Goal: Transaction & Acquisition: Purchase product/service

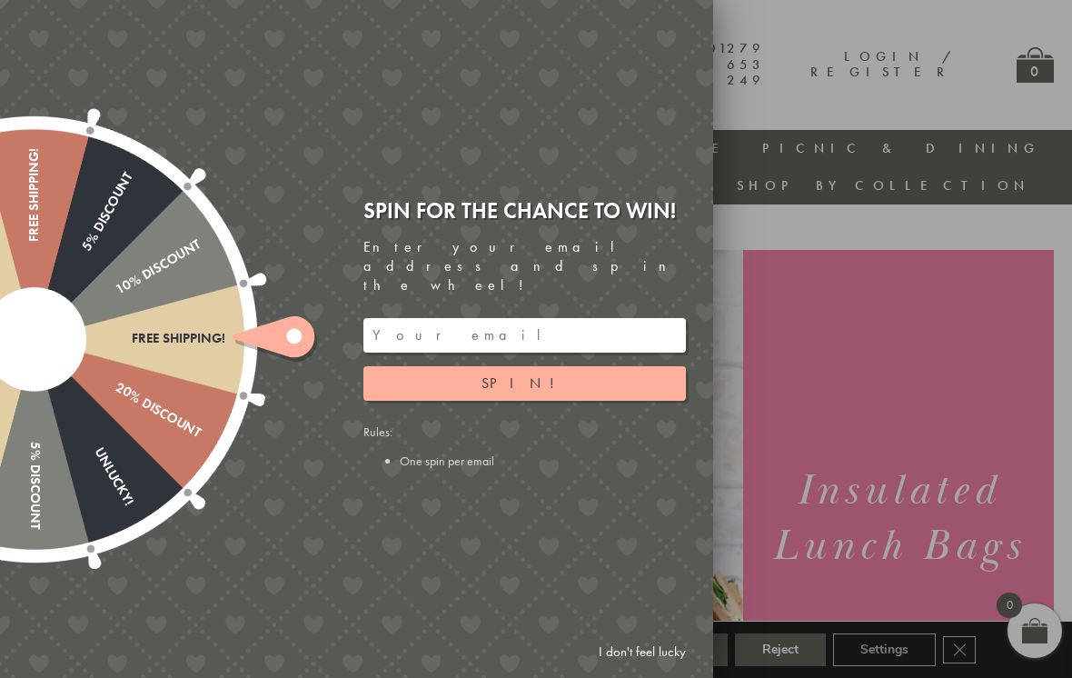
click at [501, 318] on input "email" at bounding box center [524, 335] width 323 height 35
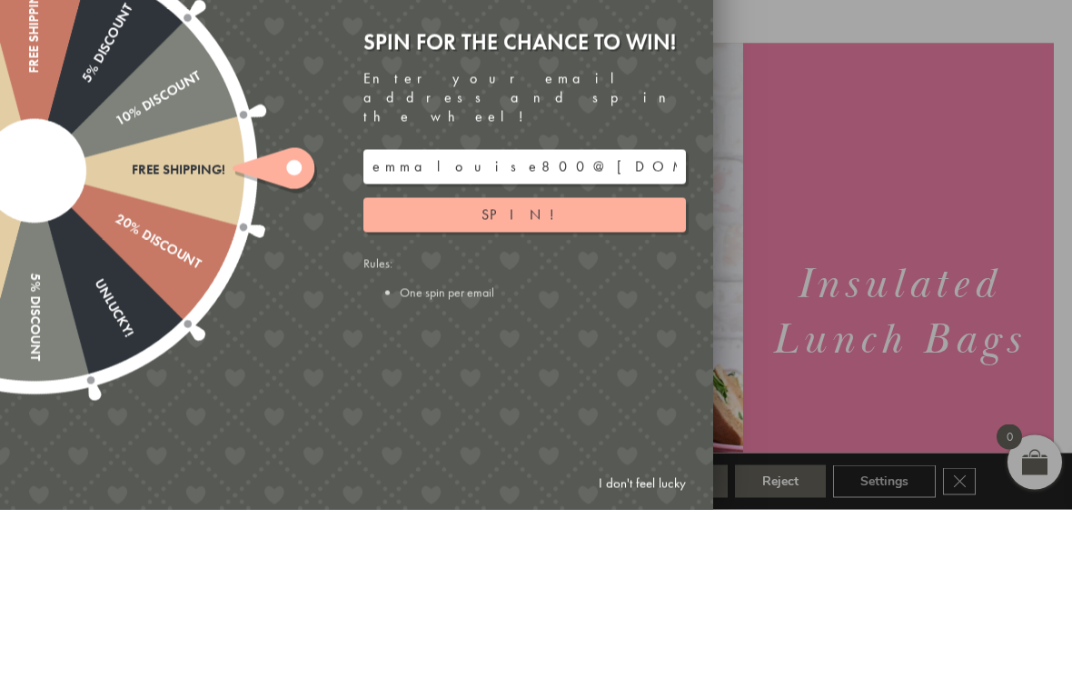
click at [612, 366] on button "Spin!" at bounding box center [524, 383] width 323 height 35
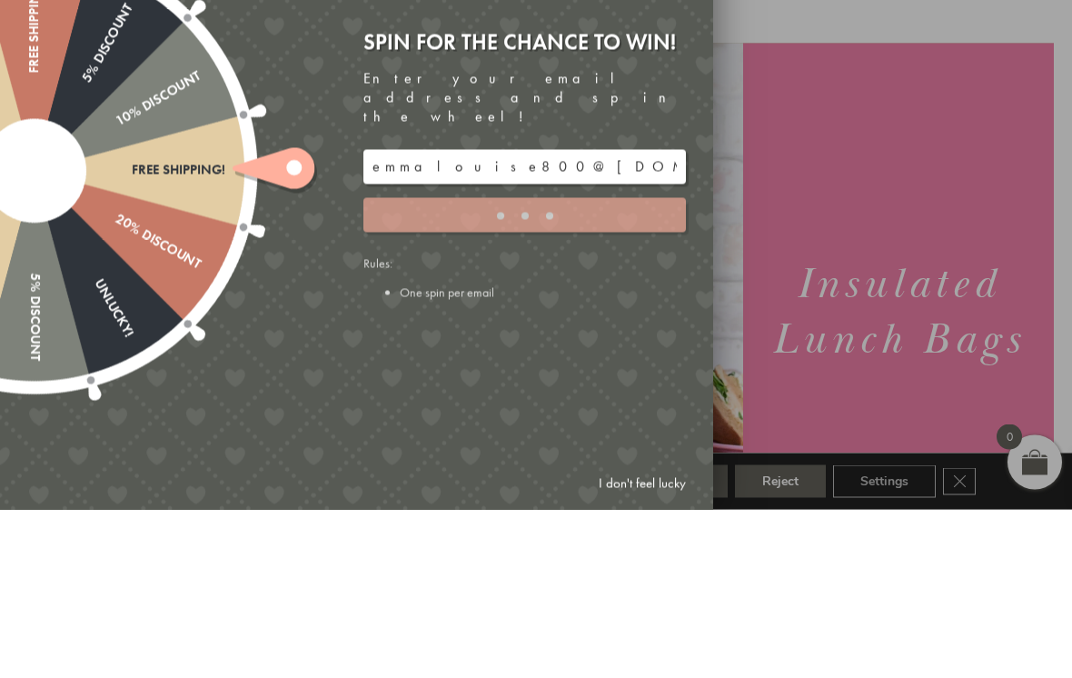
scroll to position [169, 0]
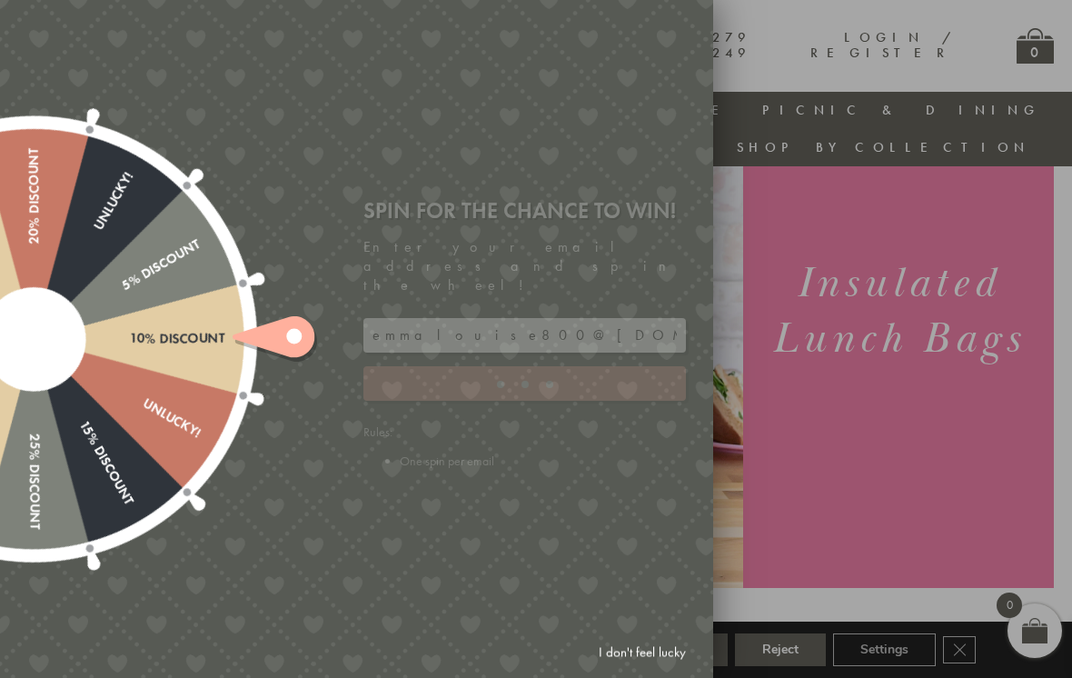
type input "JJHWAXHK"
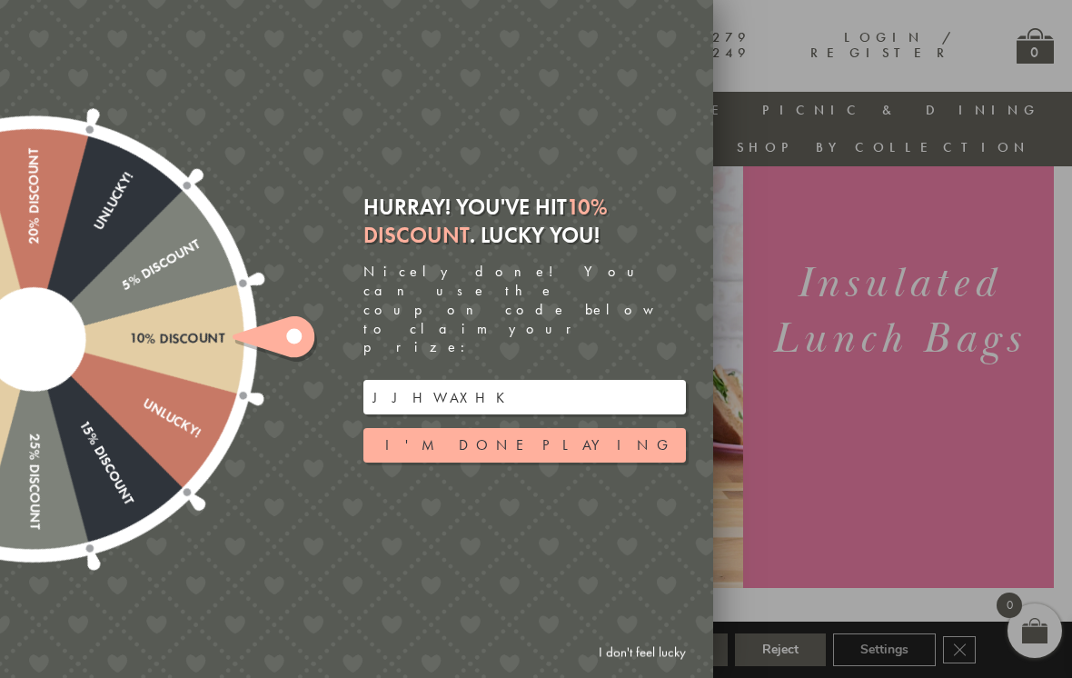
click at [567, 432] on button "I'm done playing" at bounding box center [524, 445] width 323 height 35
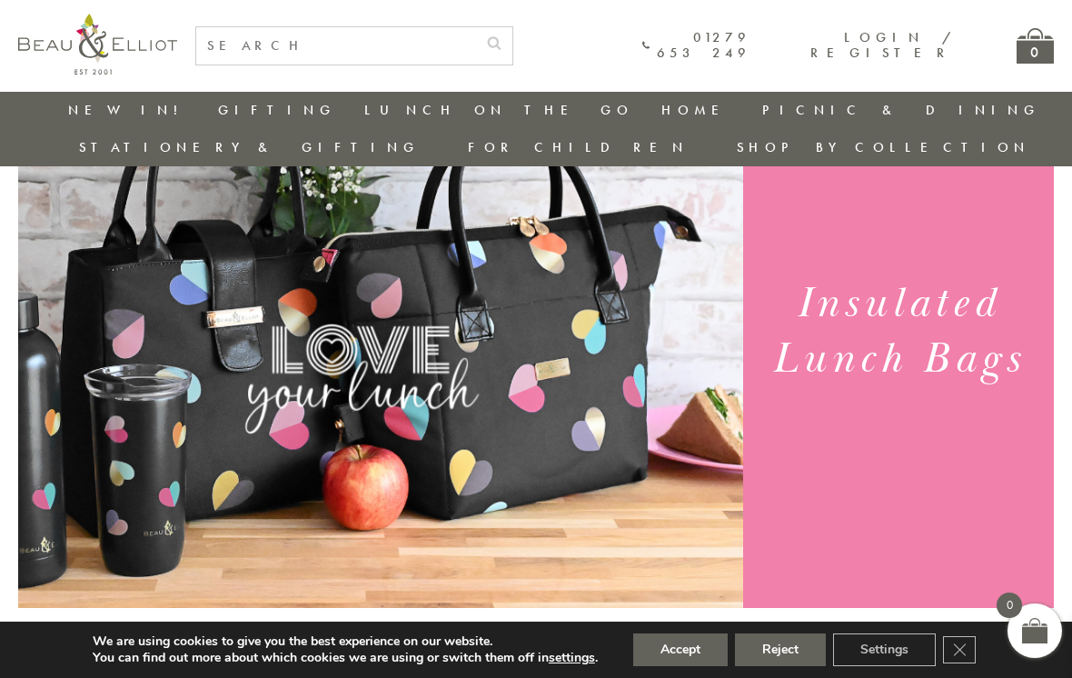
scroll to position [145, 0]
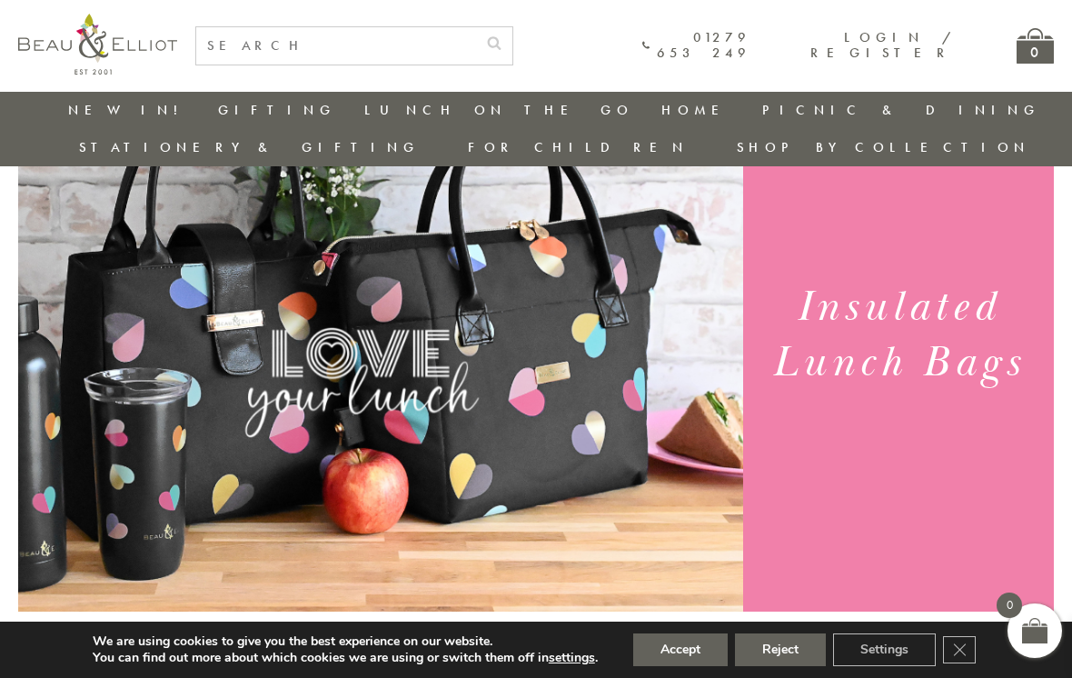
click at [950, 499] on div "Insulated Lunch Bags" at bounding box center [898, 338] width 311 height 545
click at [693, 666] on button "Accept" at bounding box center [680, 649] width 94 height 33
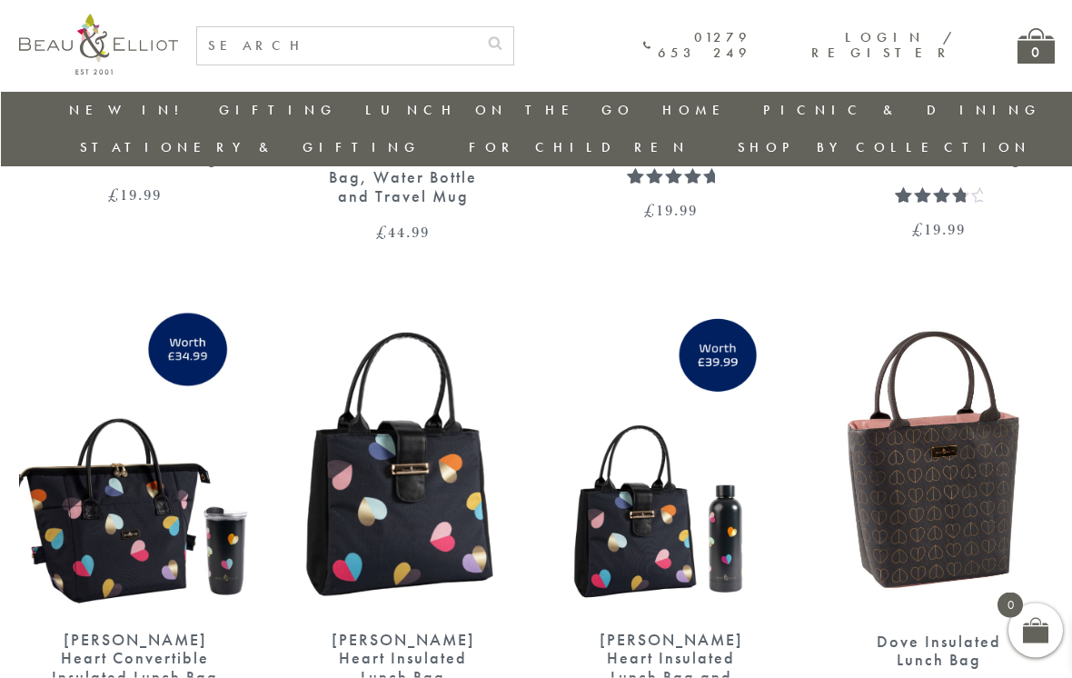
scroll to position [2489, 0]
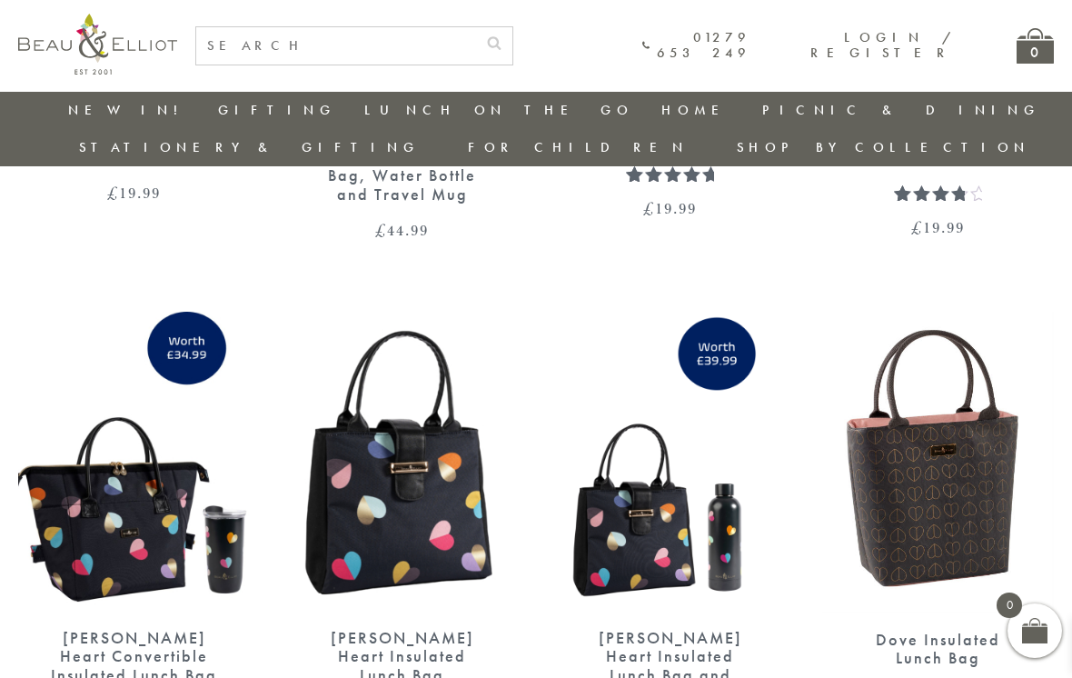
click at [981, 500] on img at bounding box center [938, 462] width 232 height 301
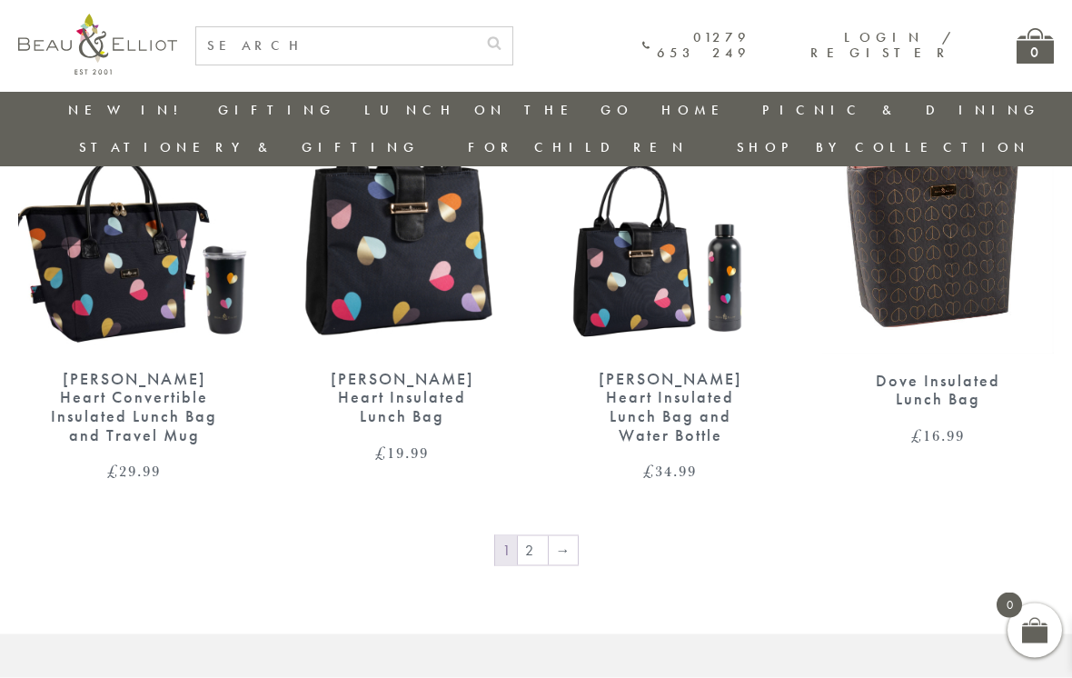
scroll to position [2822, 0]
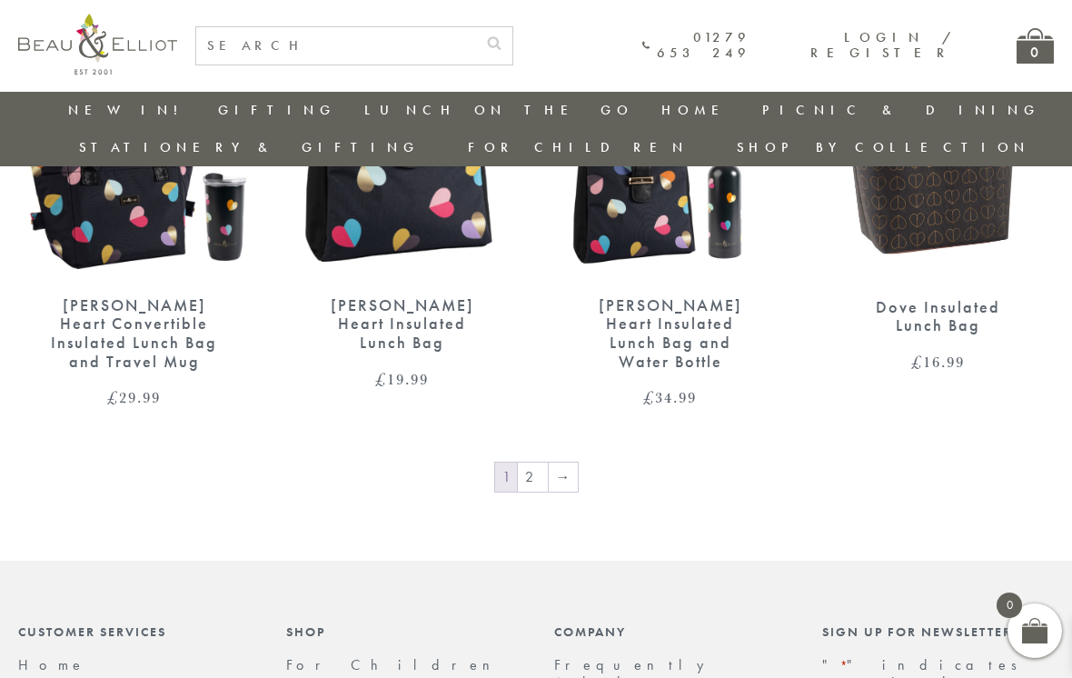
click at [528, 462] on link "2" at bounding box center [533, 476] width 30 height 29
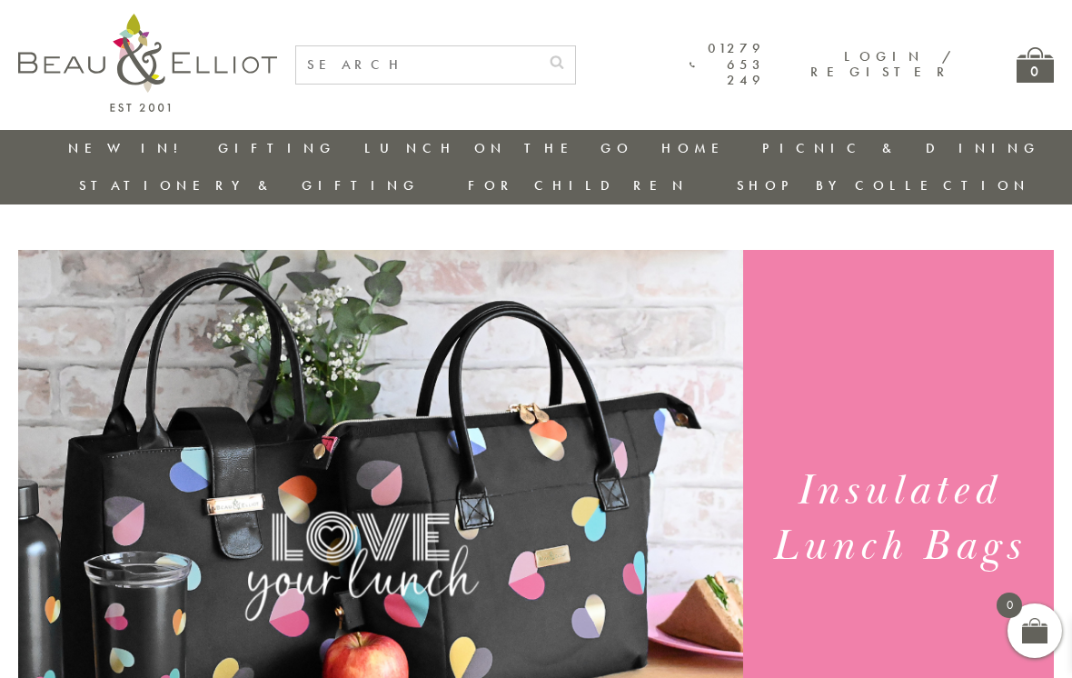
scroll to position [2852, 0]
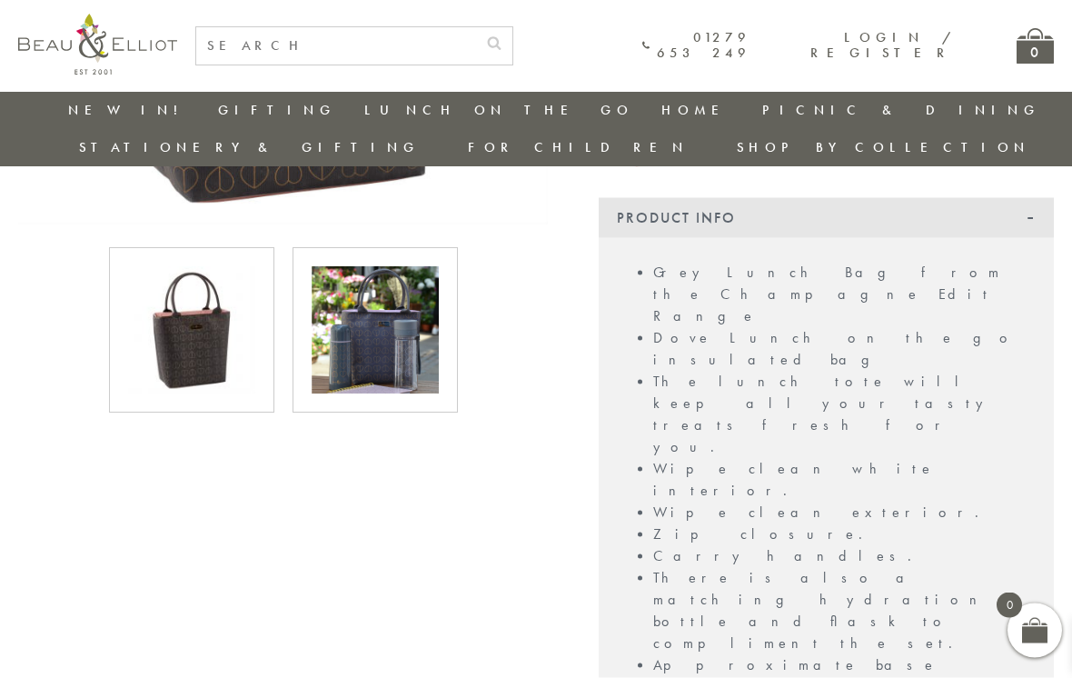
scroll to position [555, 13]
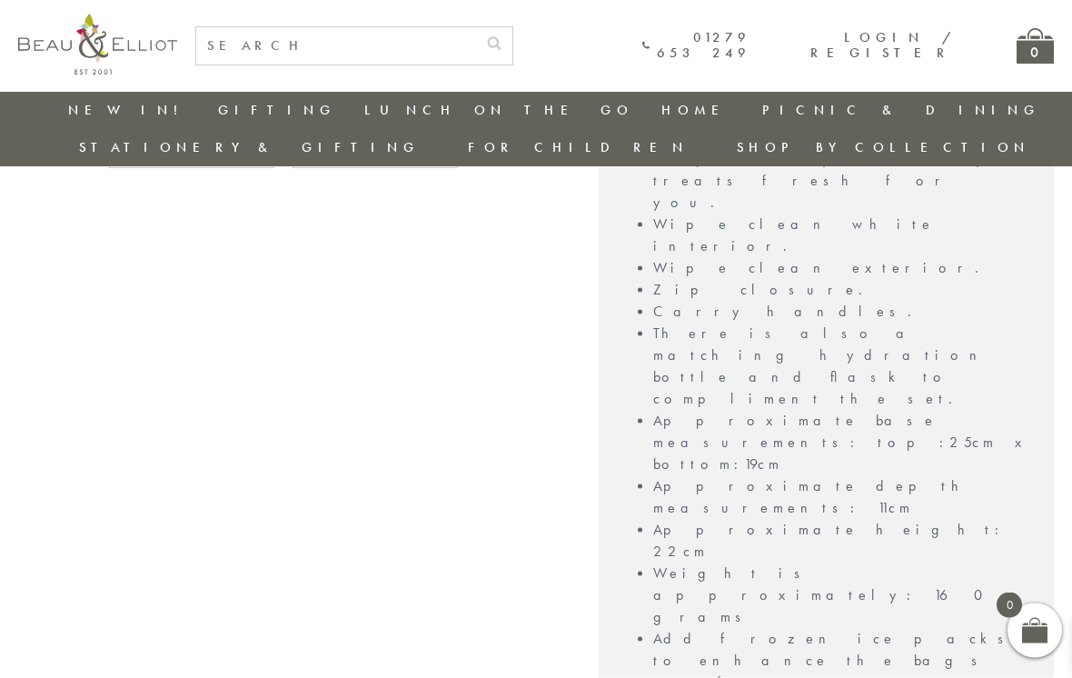
scroll to position [780, 13]
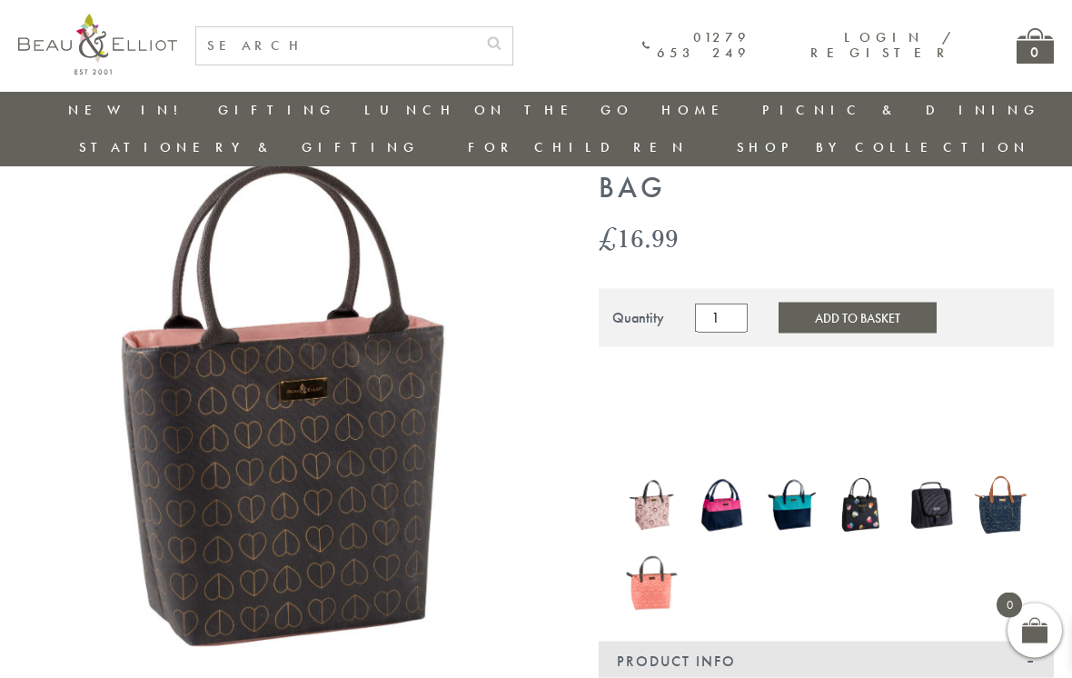
scroll to position [101, 13]
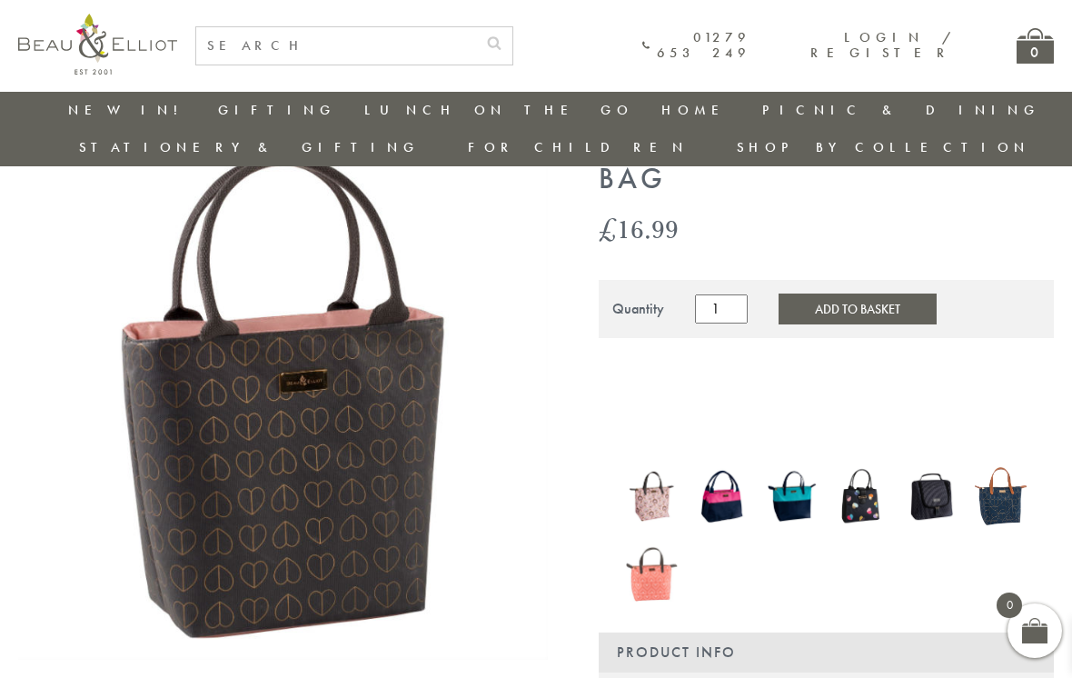
click at [641, 471] on img at bounding box center [652, 495] width 52 height 67
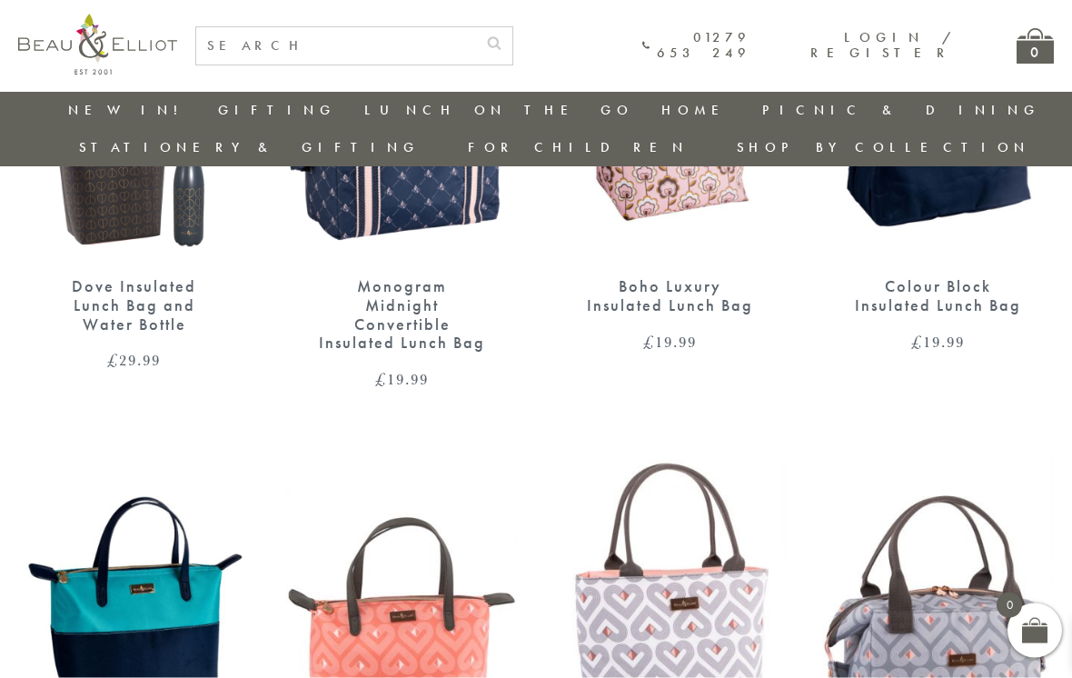
scroll to position [742, 0]
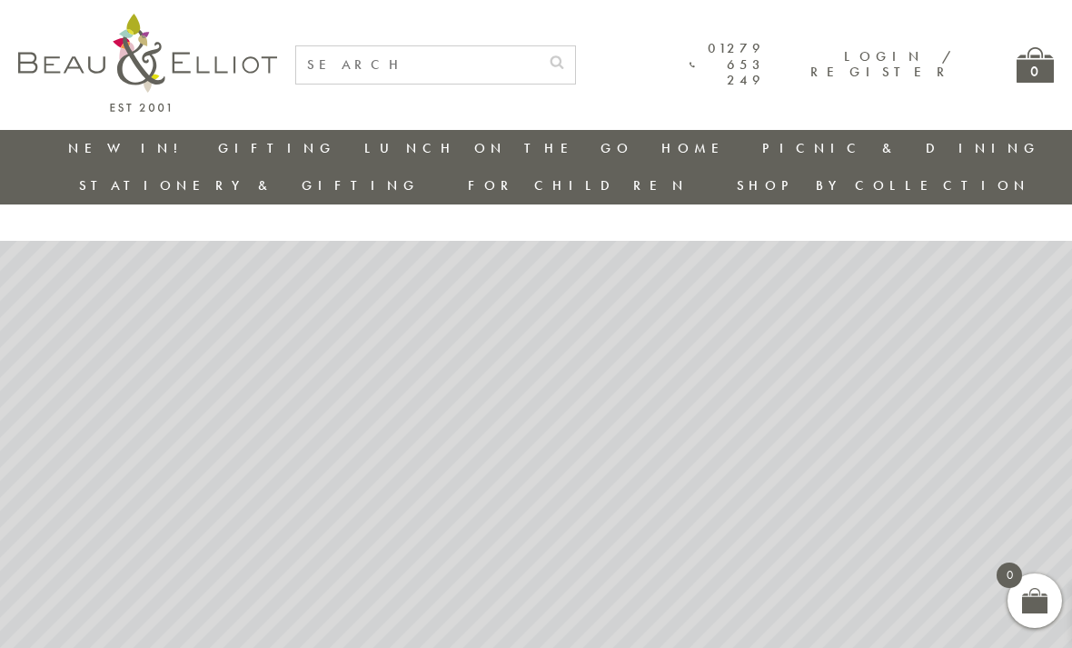
click at [383, 189] on link "Insulated Lunch Bags" at bounding box center [465, 201] width 164 height 32
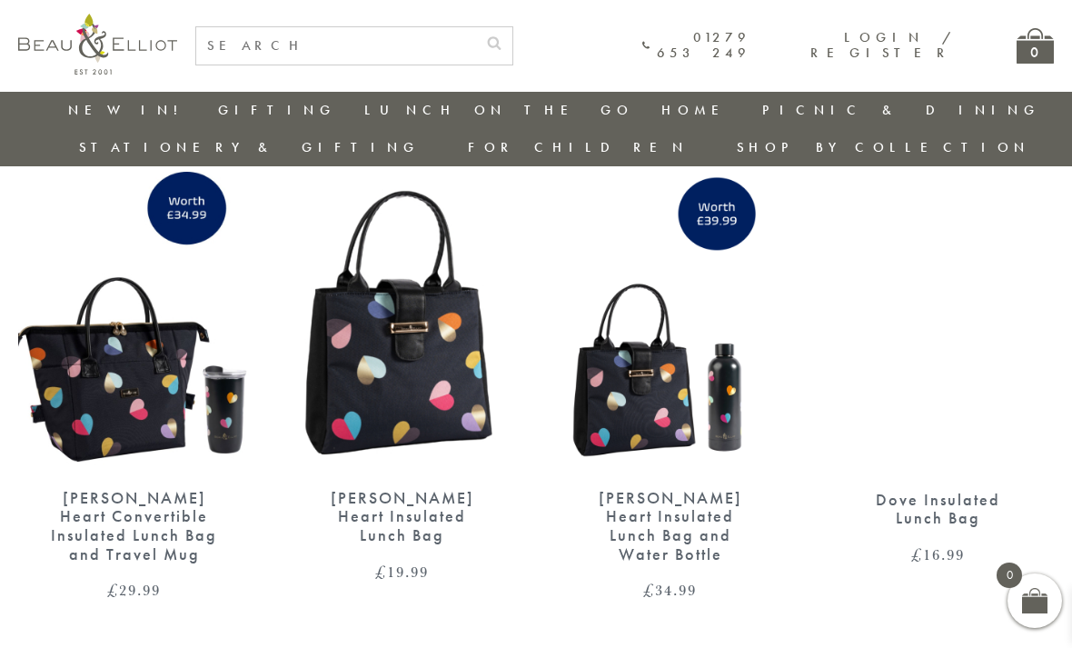
scroll to position [2628, 0]
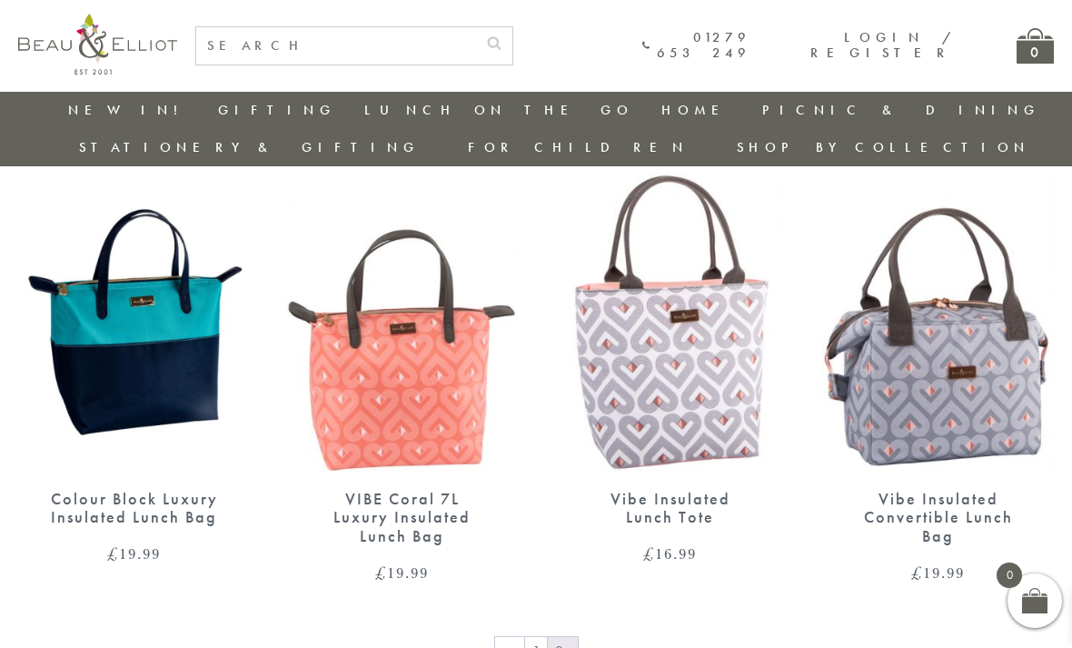
scroll to position [1166, 0]
click at [972, 366] on img at bounding box center [938, 322] width 232 height 299
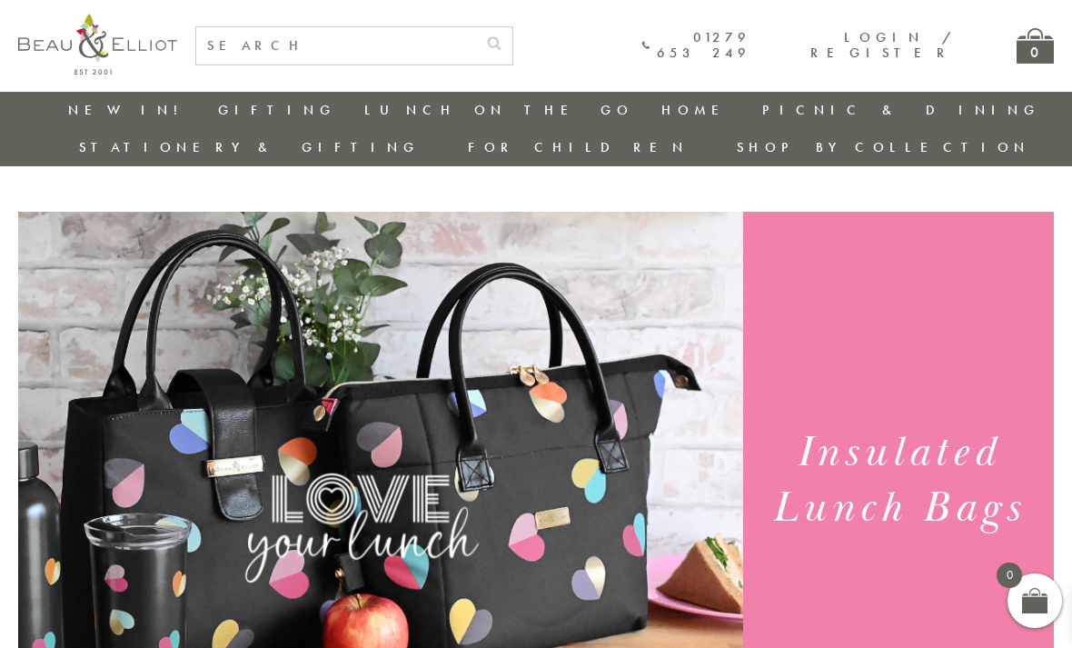
scroll to position [1226, 0]
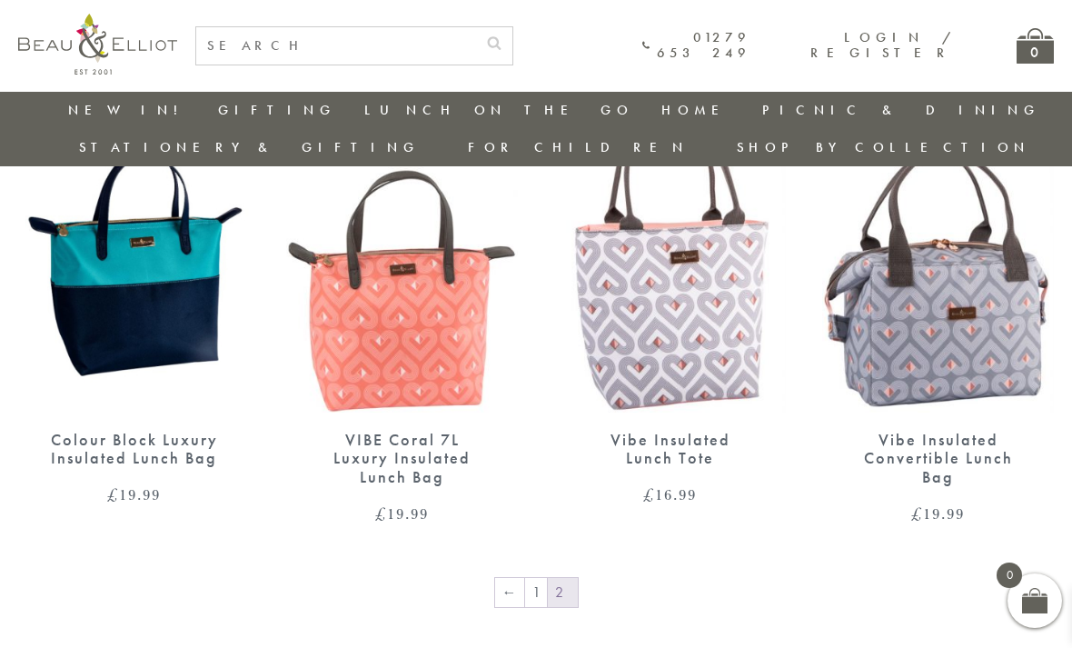
click at [732, 315] on img at bounding box center [670, 262] width 232 height 299
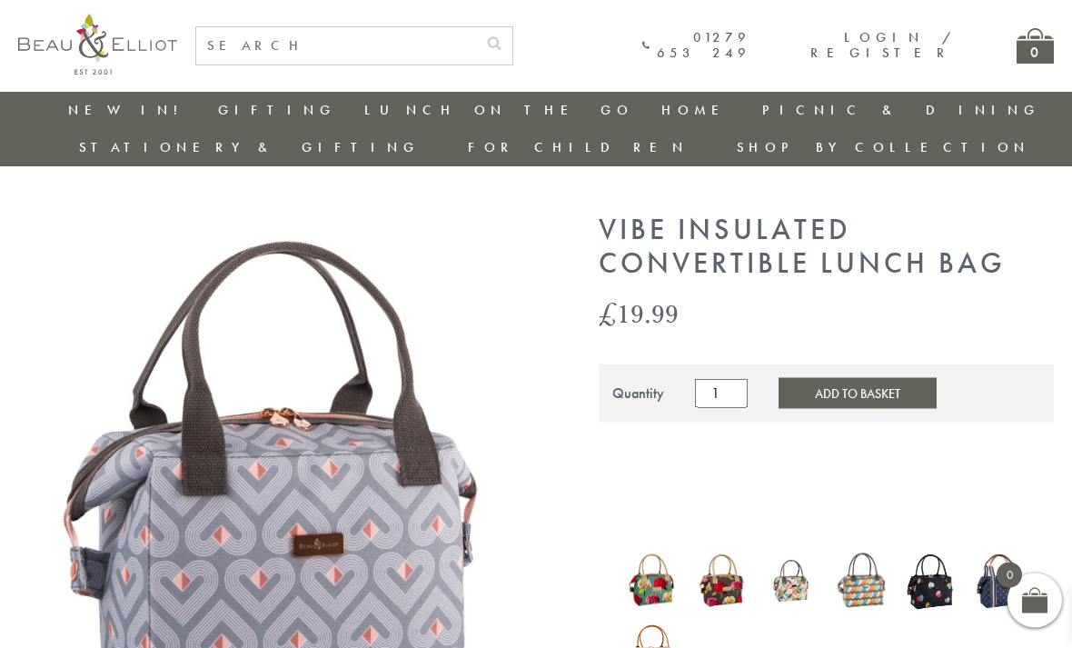
scroll to position [7, 13]
